Goal: Transaction & Acquisition: Purchase product/service

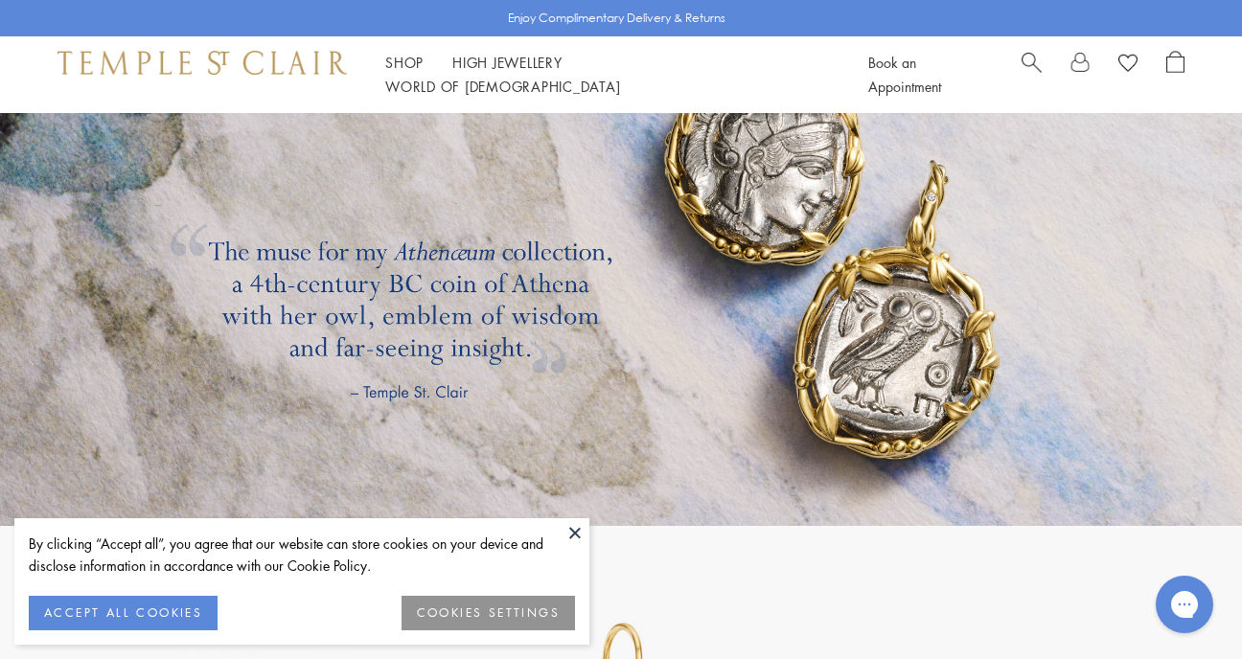
scroll to position [3384, 0]
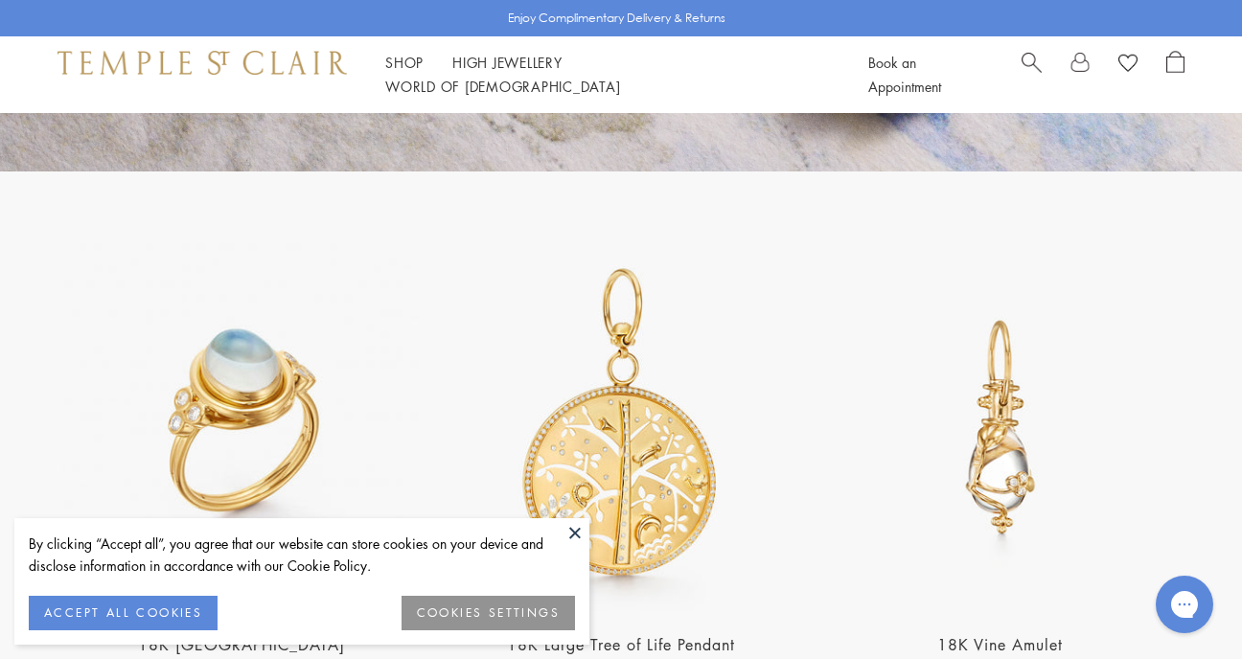
click at [576, 525] on button at bounding box center [575, 533] width 29 height 29
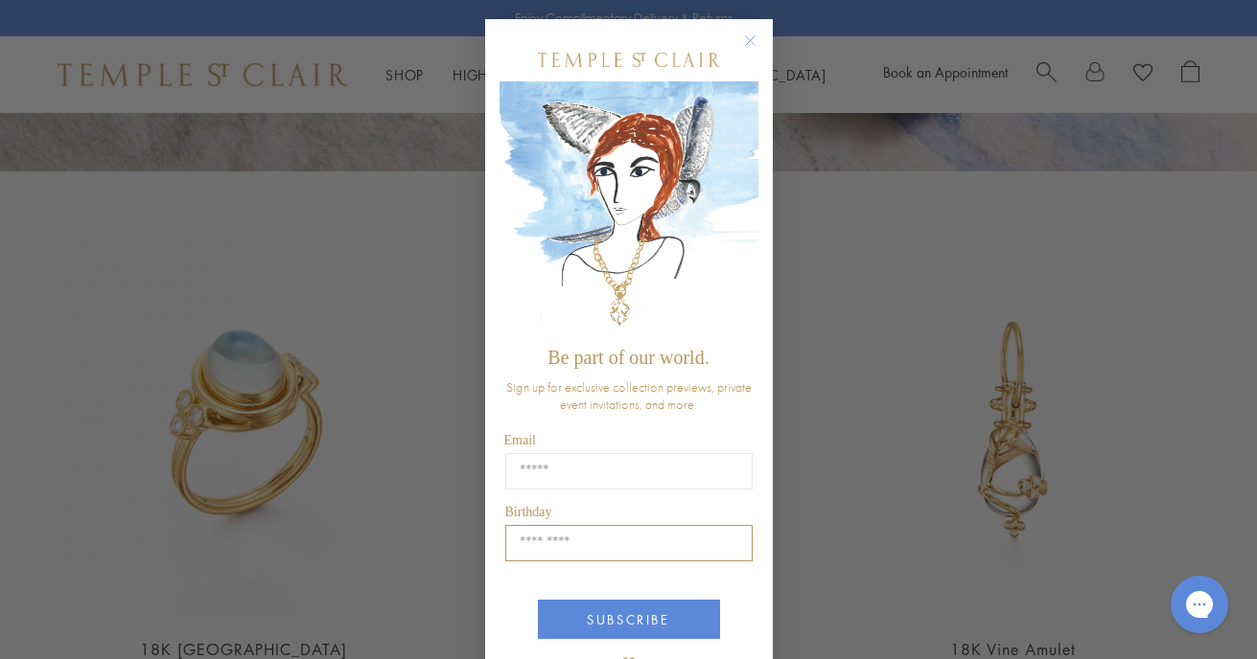
scroll to position [38, 0]
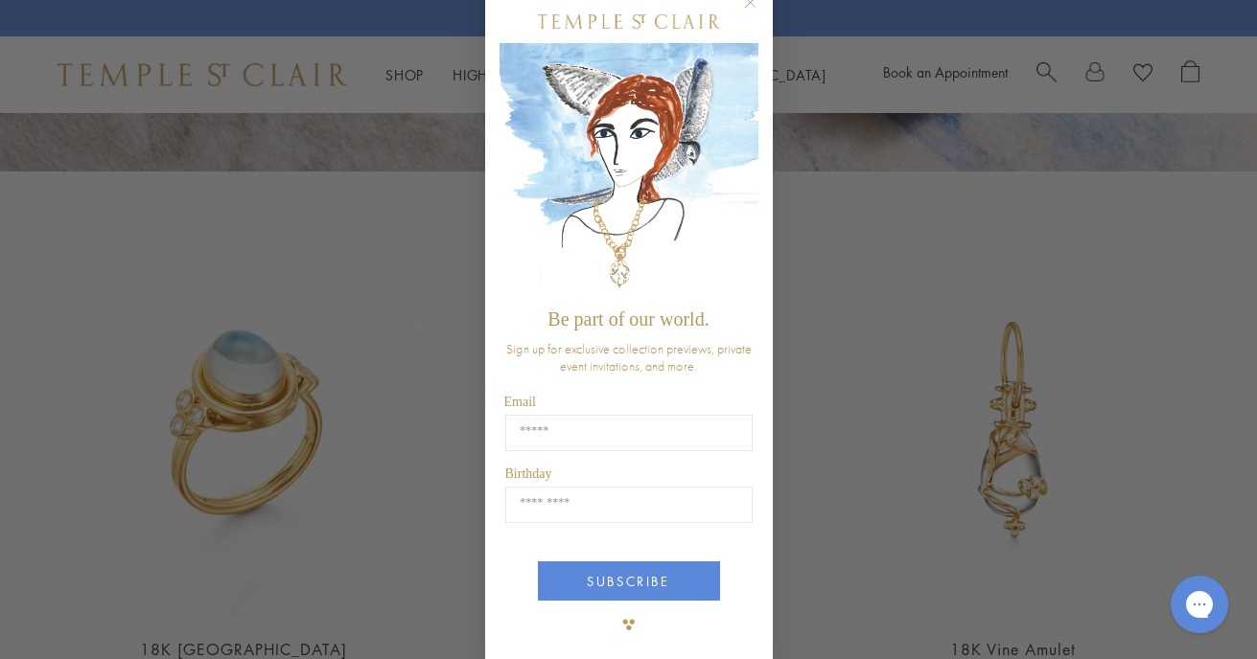
click at [745, 3] on icon "Close dialog" at bounding box center [750, 3] width 10 height 10
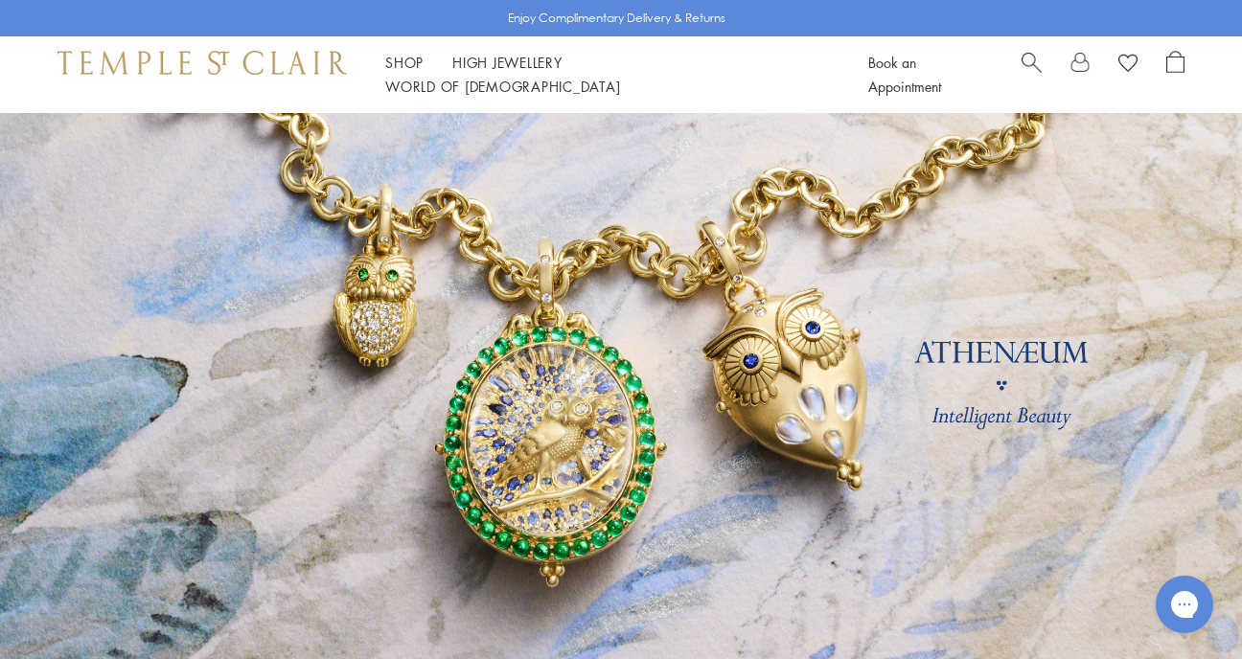
scroll to position [0, 0]
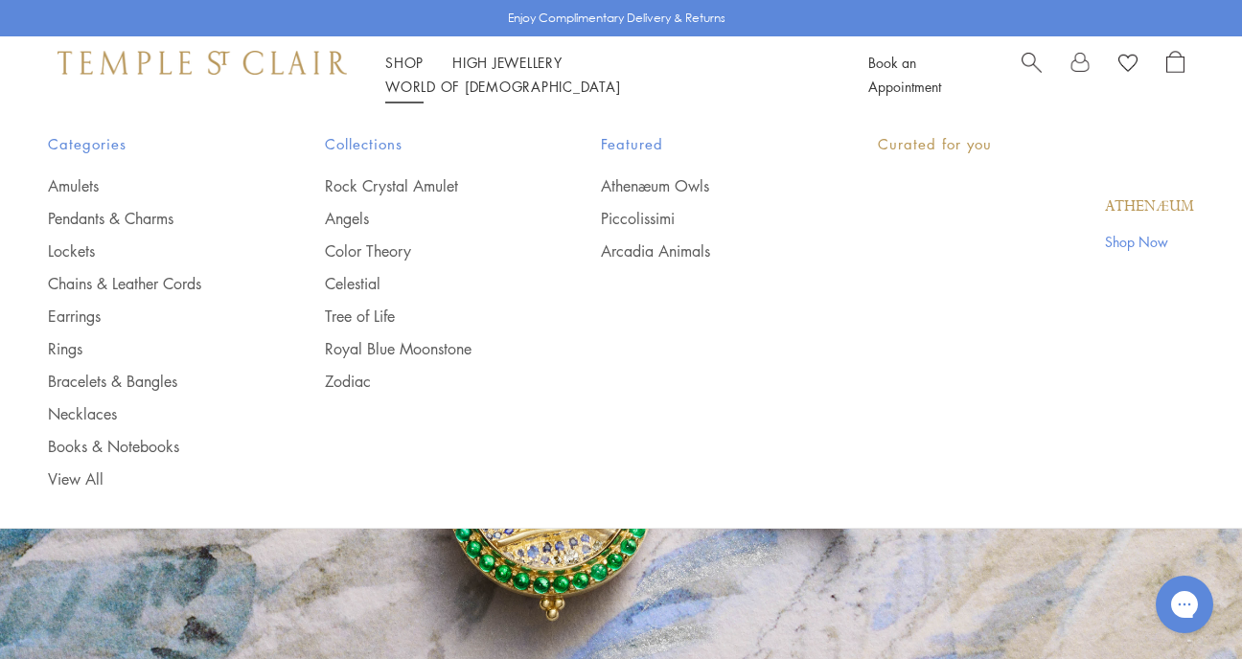
click at [400, 75] on li "Shop Shop Categories Amulets Pendants & Charms Lockets Chains & Leather Cords E…" at bounding box center [404, 63] width 38 height 24
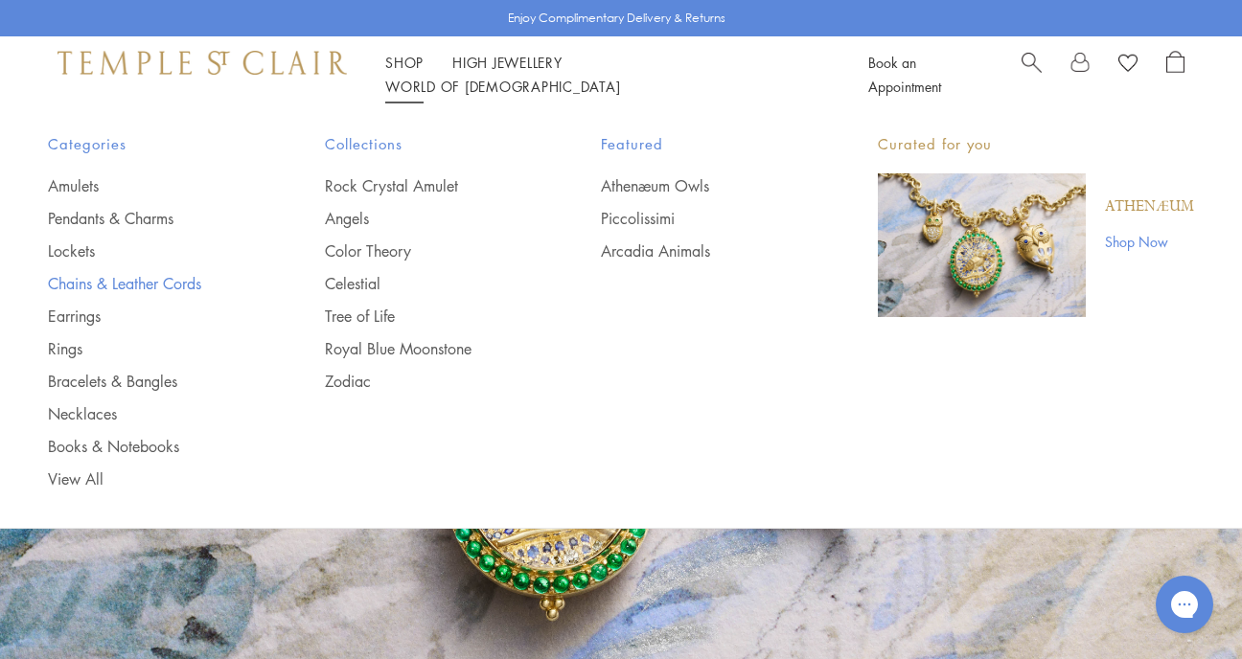
click at [173, 280] on link "Chains & Leather Cords" at bounding box center [148, 283] width 200 height 21
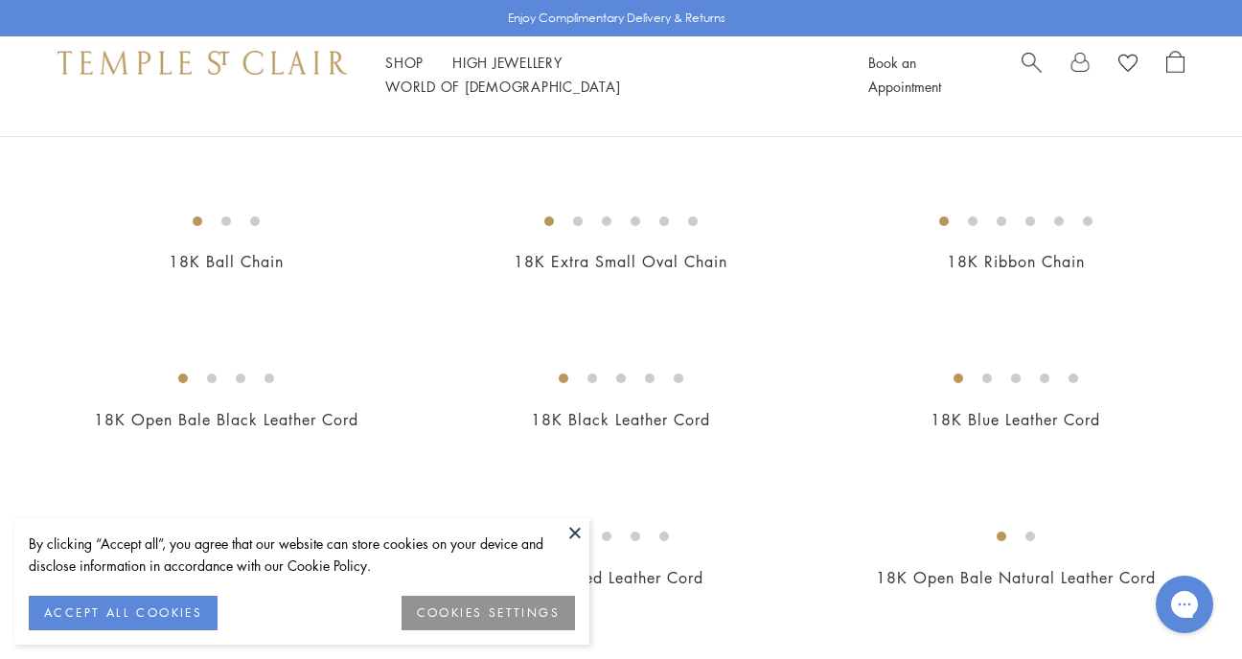
scroll to position [784, 0]
